Goal: Information Seeking & Learning: Understand process/instructions

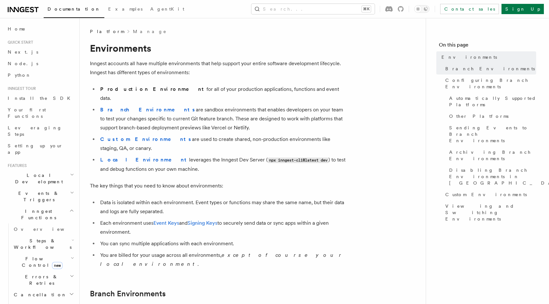
drag, startPoint x: 161, startPoint y: 101, endPoint x: 243, endPoint y: 116, distance: 83.3
click at [243, 116] on li "Branch Environments are sandbox environments that enables developers on your te…" at bounding box center [222, 118] width 248 height 27
drag, startPoint x: 248, startPoint y: 117, endPoint x: 179, endPoint y: 99, distance: 71.4
click at [179, 105] on li "Branch Environments are sandbox environments that enables developers on your te…" at bounding box center [222, 118] width 248 height 27
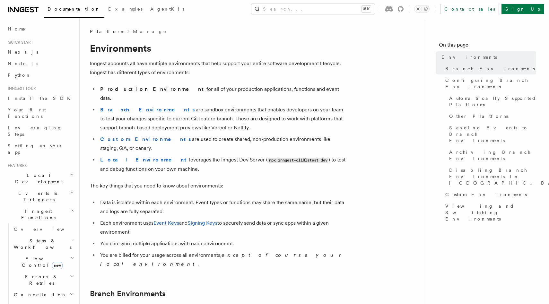
click at [179, 105] on li "Branch Environments are sandbox environments that enables developers on your te…" at bounding box center [222, 118] width 248 height 27
drag, startPoint x: 101, startPoint y: 109, endPoint x: 231, endPoint y: 121, distance: 131.1
click at [231, 121] on li "Branch Environments are sandbox environments that enables developers on your te…" at bounding box center [222, 118] width 248 height 27
drag, startPoint x: 175, startPoint y: 130, endPoint x: 350, endPoint y: 130, distance: 174.8
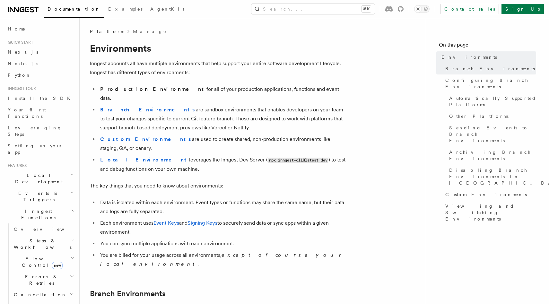
drag, startPoint x: 357, startPoint y: 129, endPoint x: 181, endPoint y: 132, distance: 175.5
click at [181, 135] on li "Custom Environments are used to create shared, non-production environments like…" at bounding box center [222, 144] width 248 height 18
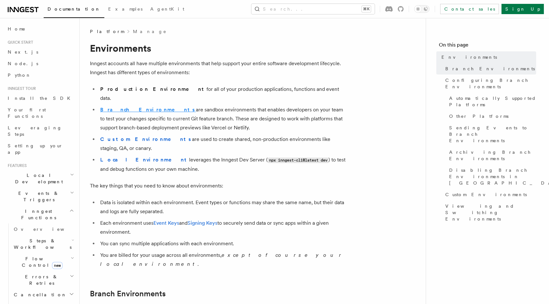
click at [132, 107] on strong "Branch Environments" at bounding box center [148, 110] width 96 height 6
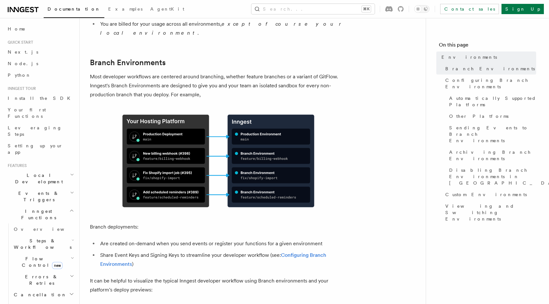
scroll to position [231, 0]
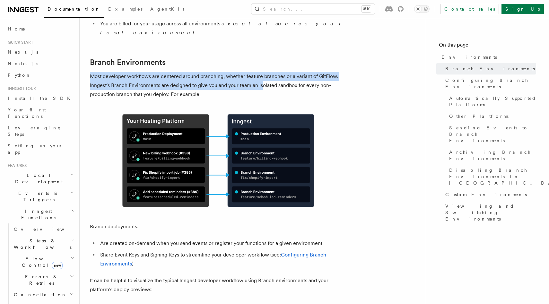
drag, startPoint x: 90, startPoint y: 50, endPoint x: 260, endPoint y: 58, distance: 170.2
click at [260, 72] on p "Most developer workflows are centered around branching, whether feature branche…" at bounding box center [218, 85] width 257 height 27
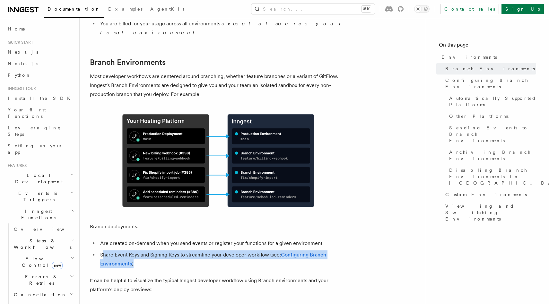
drag, startPoint x: 103, startPoint y: 227, endPoint x: 263, endPoint y: 235, distance: 160.3
click at [263, 250] on li "Share Event Keys and Signing Keys to streamline your developer workflow (see: C…" at bounding box center [222, 259] width 248 height 18
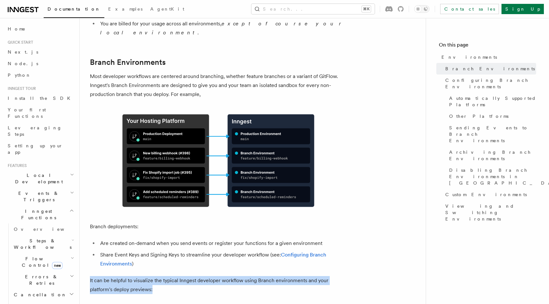
drag, startPoint x: 89, startPoint y: 253, endPoint x: 197, endPoint y: 259, distance: 107.6
click at [197, 276] on p "It can be helpful to visualize the typical Inngest developer workflow using Bra…" at bounding box center [218, 285] width 257 height 18
drag, startPoint x: 212, startPoint y: 259, endPoint x: 97, endPoint y: 256, distance: 115.5
click at [97, 276] on p "It can be helpful to visualize the typical Inngest developer workflow using Bra…" at bounding box center [218, 285] width 257 height 18
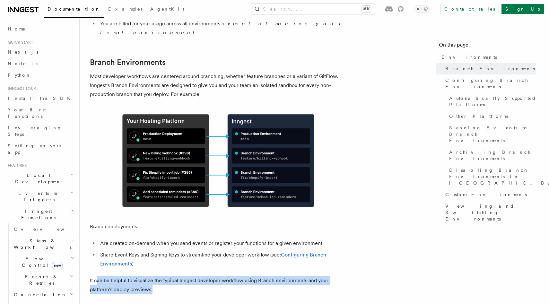
click at [97, 276] on p "It can be helpful to visualize the typical Inngest developer workflow using Bra…" at bounding box center [218, 285] width 257 height 18
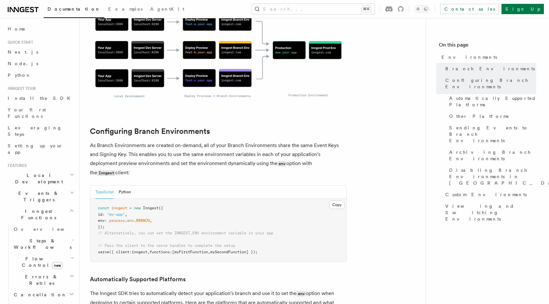
scroll to position [534, 0]
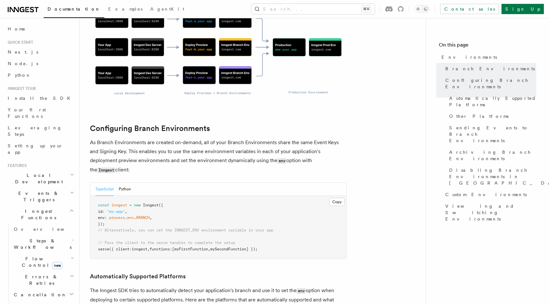
drag, startPoint x: 91, startPoint y: 116, endPoint x: 336, endPoint y: 133, distance: 245.7
click at [336, 138] on p "As Branch Environments are created on-demand, all of your Branch Environments s…" at bounding box center [218, 156] width 257 height 37
drag, startPoint x: 343, startPoint y: 133, endPoint x: 95, endPoint y: 118, distance: 248.8
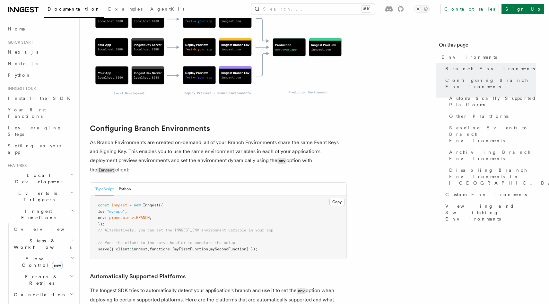
drag, startPoint x: 90, startPoint y: 115, endPoint x: 339, endPoint y: 135, distance: 249.4
click at [339, 138] on p "As Branch Environments are created on-demand, all of your Branch Environments s…" at bounding box center [218, 156] width 257 height 37
drag, startPoint x: 346, startPoint y: 135, endPoint x: 90, endPoint y: 115, distance: 256.7
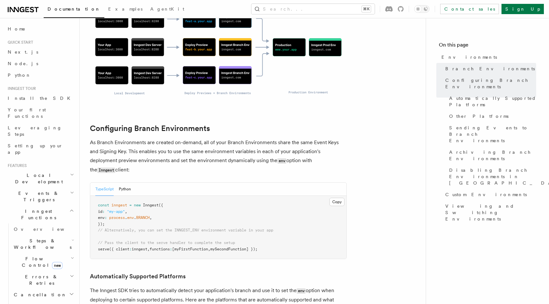
click at [90, 138] on p "As Branch Environments are created on-demand, all of your Branch Environments s…" at bounding box center [218, 156] width 257 height 37
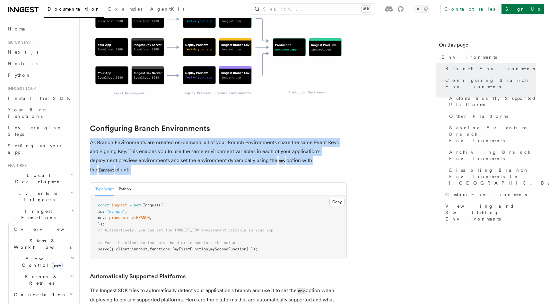
drag, startPoint x: 90, startPoint y: 115, endPoint x: 353, endPoint y: 138, distance: 263.1
click at [184, 286] on p "The Inngest SDK tries to automatically detect your application's branch and use…" at bounding box center [218, 299] width 257 height 27
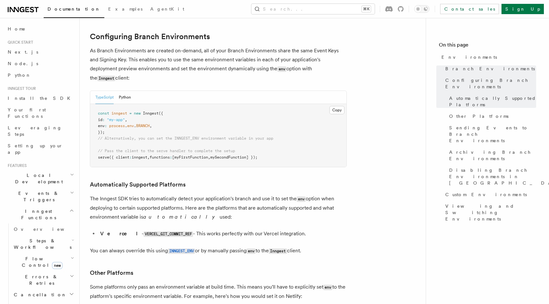
scroll to position [631, 0]
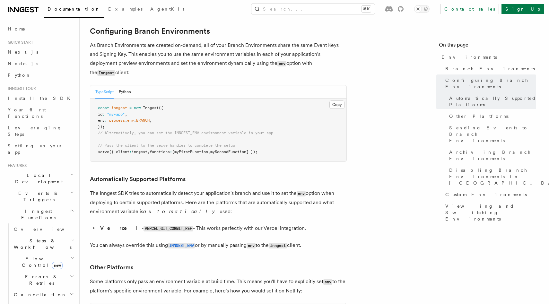
drag, startPoint x: 90, startPoint y: 157, endPoint x: 328, endPoint y: 175, distance: 238.1
click at [328, 189] on p "The Inngest SDK tries to automatically detect your application's branch and use…" at bounding box center [218, 202] width 257 height 27
drag, startPoint x: 338, startPoint y: 177, endPoint x: 124, endPoint y: 156, distance: 214.9
click at [124, 189] on p "The Inngest SDK tries to automatically detect your application's branch and use…" at bounding box center [218, 202] width 257 height 27
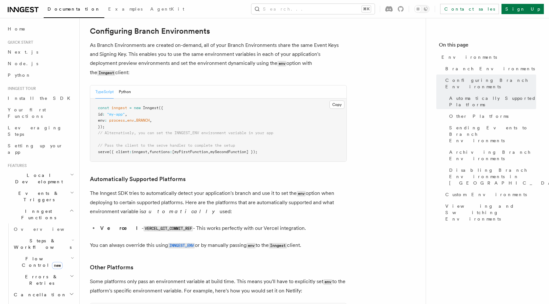
click at [124, 189] on p "The Inngest SDK tries to automatically detect your application's branch and use…" at bounding box center [218, 202] width 257 height 27
drag, startPoint x: 105, startPoint y: 156, endPoint x: 237, endPoint y: 176, distance: 133.7
click at [237, 189] on p "The Inngest SDK tries to automatically detect your application's branch and use…" at bounding box center [218, 202] width 257 height 27
drag, startPoint x: 249, startPoint y: 174, endPoint x: 91, endPoint y: 157, distance: 158.7
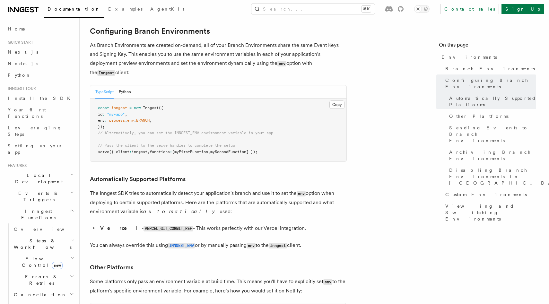
click at [91, 189] on p "The Inngest SDK tries to automatically detect your application's branch and use…" at bounding box center [218, 202] width 257 height 27
drag, startPoint x: 90, startPoint y: 209, endPoint x: 314, endPoint y: 209, distance: 223.6
click at [314, 241] on p "You can always override this using INNGEST_ENV or by manually passing env to th…" at bounding box center [218, 245] width 257 height 9
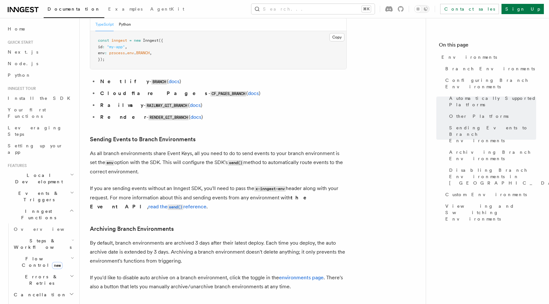
scroll to position [922, 0]
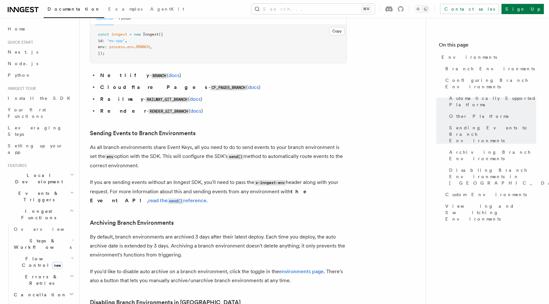
drag, startPoint x: 91, startPoint y: 112, endPoint x: 231, endPoint y: 131, distance: 141.4
click at [231, 143] on p "As all branch environments share Event Keys, all you need to do to send events …" at bounding box center [218, 156] width 257 height 27
drag, startPoint x: 242, startPoint y: 131, endPoint x: 192, endPoint y: 109, distance: 54.5
click at [192, 143] on p "As all branch environments share Event Keys, all you need to do to send events …" at bounding box center [218, 156] width 257 height 27
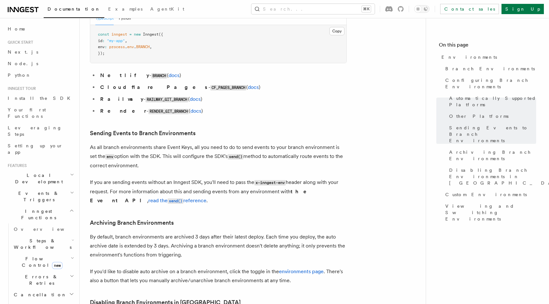
drag, startPoint x: 89, startPoint y: 111, endPoint x: 203, endPoint y: 131, distance: 115.2
click at [203, 143] on p "As all branch environments share Event Keys, all you need to do to send events …" at bounding box center [218, 156] width 257 height 27
drag, startPoint x: 218, startPoint y: 129, endPoint x: 157, endPoint y: 113, distance: 63.0
click at [157, 143] on p "As all branch environments share Event Keys, all you need to do to send events …" at bounding box center [218, 156] width 257 height 27
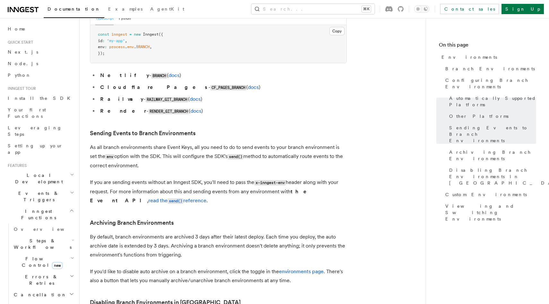
click at [157, 143] on p "As all branch environments share Event Keys, all you need to do to send events …" at bounding box center [218, 156] width 257 height 27
drag, startPoint x: 173, startPoint y: 129, endPoint x: 90, endPoint y: 112, distance: 84.2
click at [90, 143] on p "As all branch environments share Event Keys, all you need to do to send events …" at bounding box center [218, 156] width 257 height 27
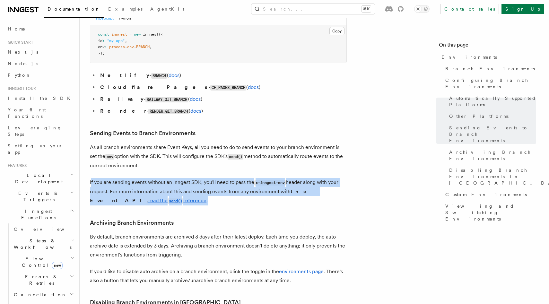
drag, startPoint x: 90, startPoint y: 147, endPoint x: 248, endPoint y: 163, distance: 158.6
click at [248, 178] on p "If you are sending events without an Inngest SDK, you'll need to pass the x-inn…" at bounding box center [218, 192] width 257 height 28
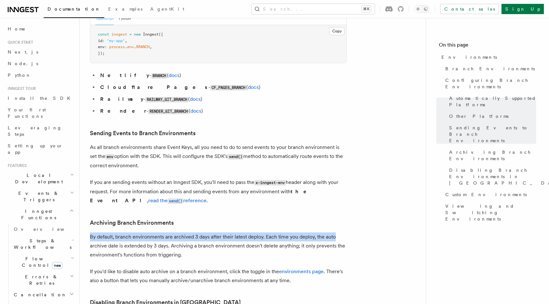
drag, startPoint x: 342, startPoint y: 202, endPoint x: 81, endPoint y: 201, distance: 260.2
click at [81, 201] on div "Platform Manage Environments Inngest accounts all have multiple environments th…" at bounding box center [263, 3] width 366 height 1851
click at [89, 200] on div "Platform Manage Environments Inngest accounts all have multiple environments th…" at bounding box center [263, 3] width 366 height 1851
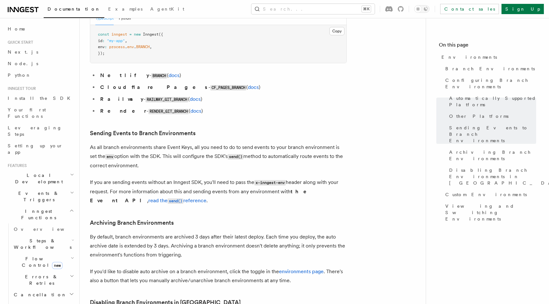
drag, startPoint x: 89, startPoint y: 283, endPoint x: 221, endPoint y: 289, distance: 132.0
click at [221, 289] on div "Platform Manage Environments Inngest accounts all have multiple environments th…" at bounding box center [263, 3] width 366 height 1851
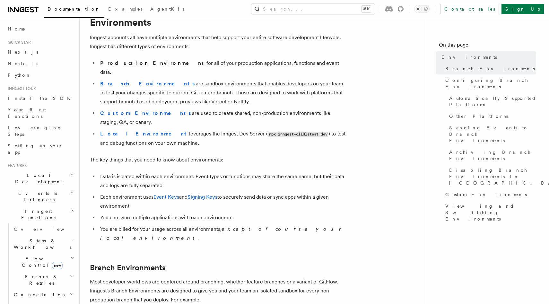
scroll to position [0, 0]
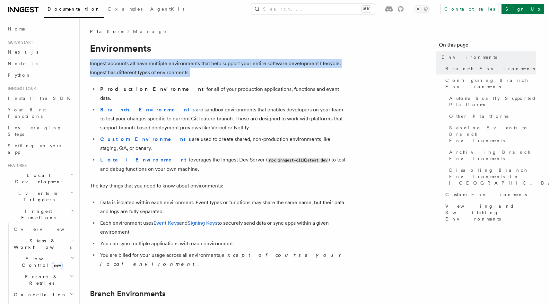
drag, startPoint x: 90, startPoint y: 63, endPoint x: 202, endPoint y: 73, distance: 112.4
click at [202, 73] on p "Inngest accounts all have multiple environments that help support your entire s…" at bounding box center [218, 68] width 257 height 18
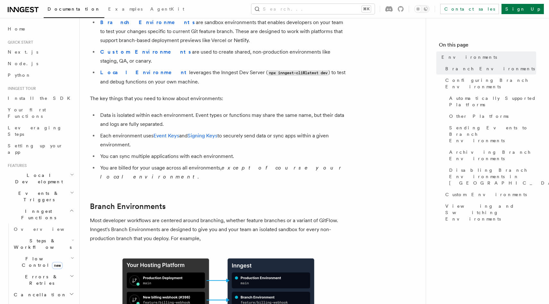
scroll to position [87, 0]
click at [129, 70] on strong "Local Environment" at bounding box center [144, 73] width 89 height 6
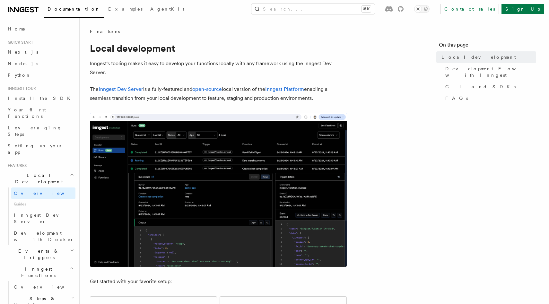
drag, startPoint x: 167, startPoint y: 90, endPoint x: 328, endPoint y: 100, distance: 161.4
click at [328, 100] on p "The Inngest Dev Server is a fully-featured and open-source local version of the…" at bounding box center [218, 94] width 257 height 18
drag, startPoint x: 333, startPoint y: 98, endPoint x: 198, endPoint y: 100, distance: 135.4
click at [198, 100] on p "The Inngest Dev Server is a fully-featured and open-source local version of the…" at bounding box center [218, 94] width 257 height 18
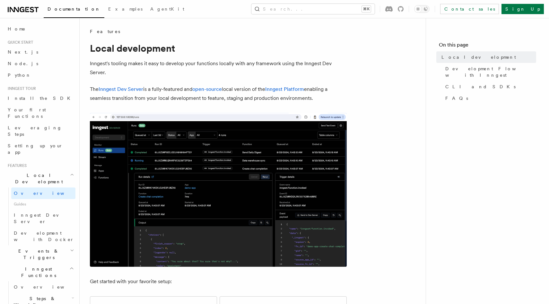
click at [198, 100] on p "The Inngest Dev Server is a fully-featured and open-source local version of the…" at bounding box center [218, 94] width 257 height 18
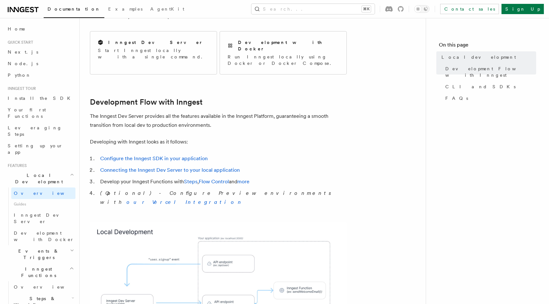
scroll to position [265, 0]
drag, startPoint x: 175, startPoint y: 170, endPoint x: 112, endPoint y: 170, distance: 63.2
click at [112, 177] on li "Develop your Inngest Functions with Steps , Flow Control and more" at bounding box center [222, 181] width 248 height 9
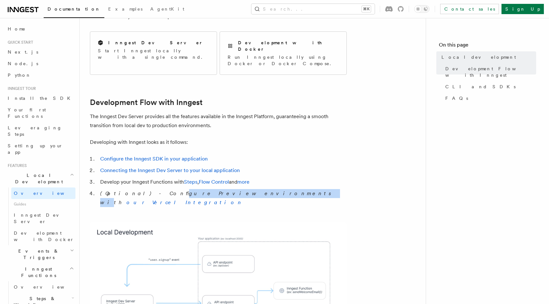
drag, startPoint x: 140, startPoint y: 180, endPoint x: 207, endPoint y: 180, distance: 66.4
click at [207, 190] on em "(Optional) - Configure Preview environments with our Vercel Integration" at bounding box center [217, 197] width 234 height 15
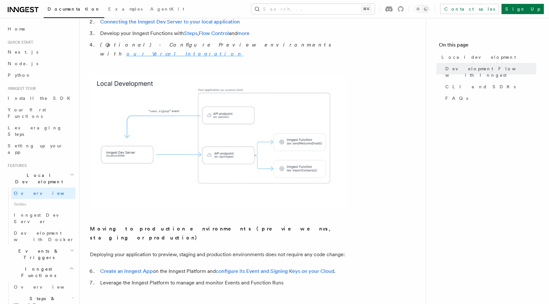
scroll to position [414, 0]
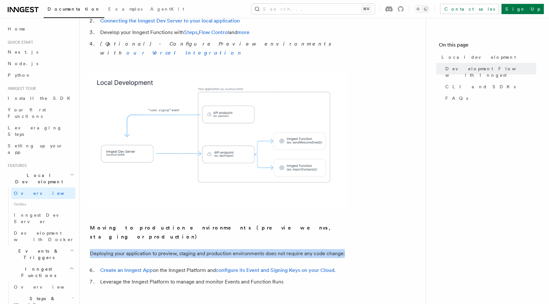
drag, startPoint x: 90, startPoint y: 224, endPoint x: 367, endPoint y: 218, distance: 277.5
click at [367, 218] on article "Features Local development Inngest's tooling makes it easy to develop your func…" at bounding box center [252, 292] width 325 height 1357
drag, startPoint x: 362, startPoint y: 219, endPoint x: 89, endPoint y: 223, distance: 273.0
click at [89, 223] on div "Features Local development Inngest's tooling makes it easy to develop your func…" at bounding box center [263, 278] width 366 height 1385
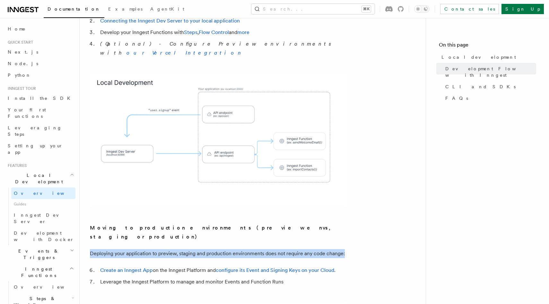
click at [90, 249] on p "Deploying your application to preview, staging and production environments does…" at bounding box center [218, 253] width 257 height 9
drag, startPoint x: 90, startPoint y: 222, endPoint x: 347, endPoint y: 222, distance: 256.9
click at [347, 222] on article "Features Local development Inngest's tooling makes it easy to develop your func…" at bounding box center [252, 292] width 325 height 1357
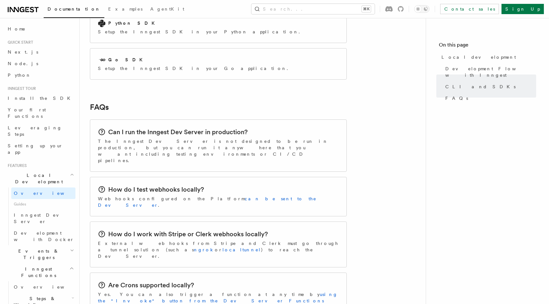
scroll to position [932, 0]
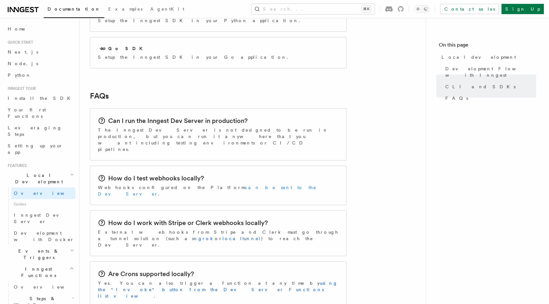
click at [201, 185] on link "can be sent to the Dev Server" at bounding box center [207, 191] width 218 height 12
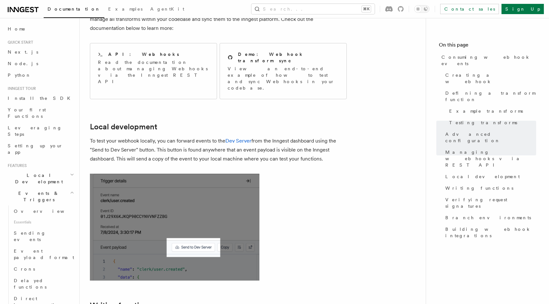
scroll to position [1387, 0]
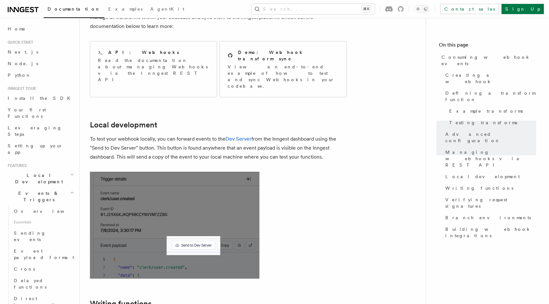
drag, startPoint x: 101, startPoint y: 97, endPoint x: 331, endPoint y: 114, distance: 230.0
click at [331, 134] on p "To test your webhook locally, you can forward events to the Dev Server from the…" at bounding box center [218, 147] width 257 height 27
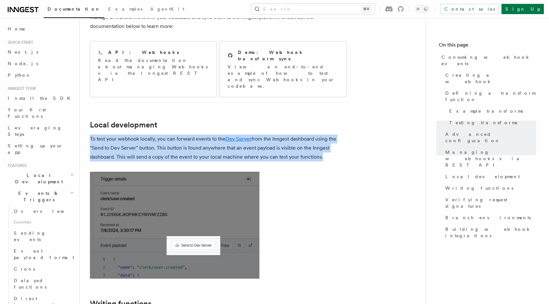
drag, startPoint x: 90, startPoint y: 94, endPoint x: 339, endPoint y: 119, distance: 249.5
click at [327, 134] on p "To test your webhook locally, you can forward events to the Dev Server from the…" at bounding box center [218, 147] width 257 height 27
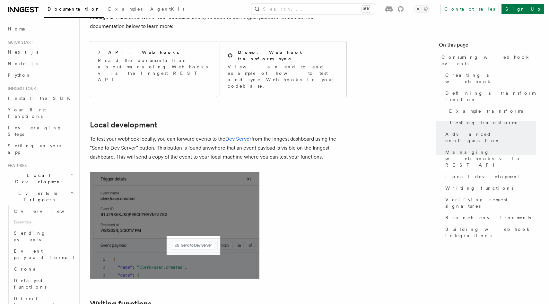
drag, startPoint x: 339, startPoint y: 115, endPoint x: 90, endPoint y: 94, distance: 250.1
click at [90, 134] on p "To test your webhook locally, you can forward events to the Dev Server from the…" at bounding box center [218, 147] width 257 height 27
